Goal: Transaction & Acquisition: Purchase product/service

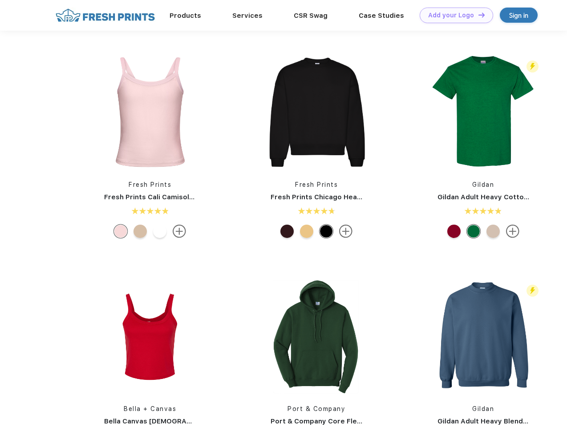
click at [453, 15] on link "Add your Logo Design Tool" at bounding box center [456, 16] width 73 height 16
click at [0, 0] on div "Design Tool" at bounding box center [0, 0] width 0 height 0
click at [478, 15] on link "Add your Logo Design Tool" at bounding box center [456, 16] width 73 height 16
click at [150, 112] on img at bounding box center [150, 112] width 118 height 118
click at [121, 231] on div at bounding box center [120, 231] width 13 height 13
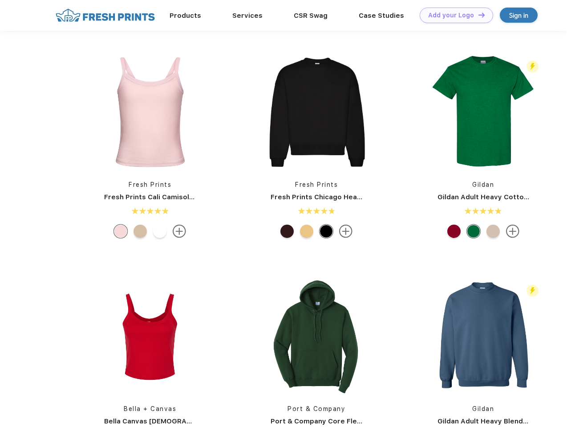
click at [140, 231] on div at bounding box center [140, 231] width 13 height 13
click at [160, 231] on div at bounding box center [159, 231] width 13 height 13
click at [316, 112] on img at bounding box center [316, 112] width 118 height 118
click at [287, 231] on div at bounding box center [286, 231] width 13 height 13
click at [307, 231] on div at bounding box center [306, 231] width 13 height 13
